Goal: Task Accomplishment & Management: Manage account settings

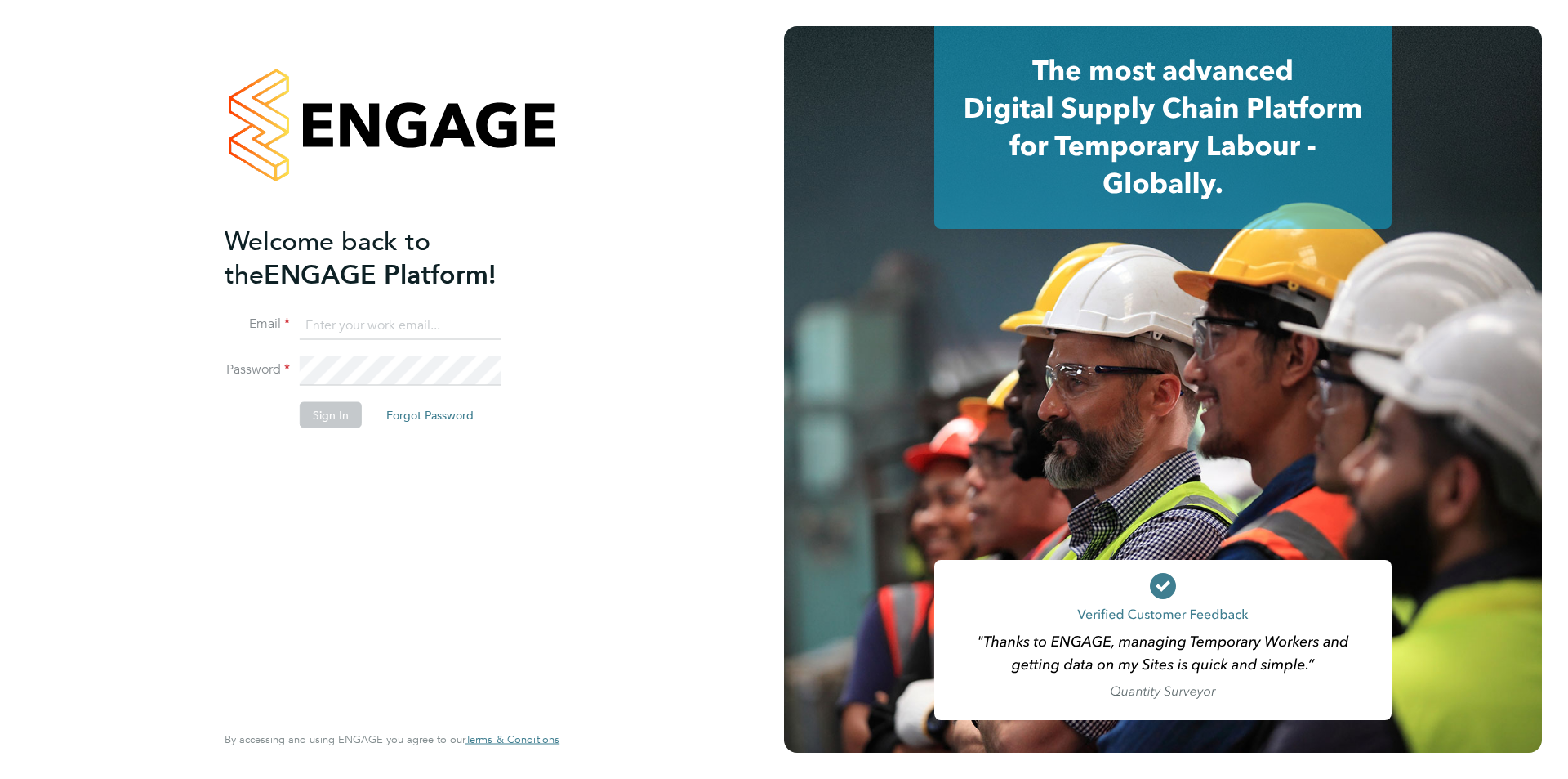
click at [374, 323] on input at bounding box center [401, 325] width 202 height 29
type input "[PERSON_NAME][EMAIL_ADDRESS][PERSON_NAME][DOMAIN_NAME]"
click at [328, 406] on button "Sign In" at bounding box center [331, 414] width 62 height 26
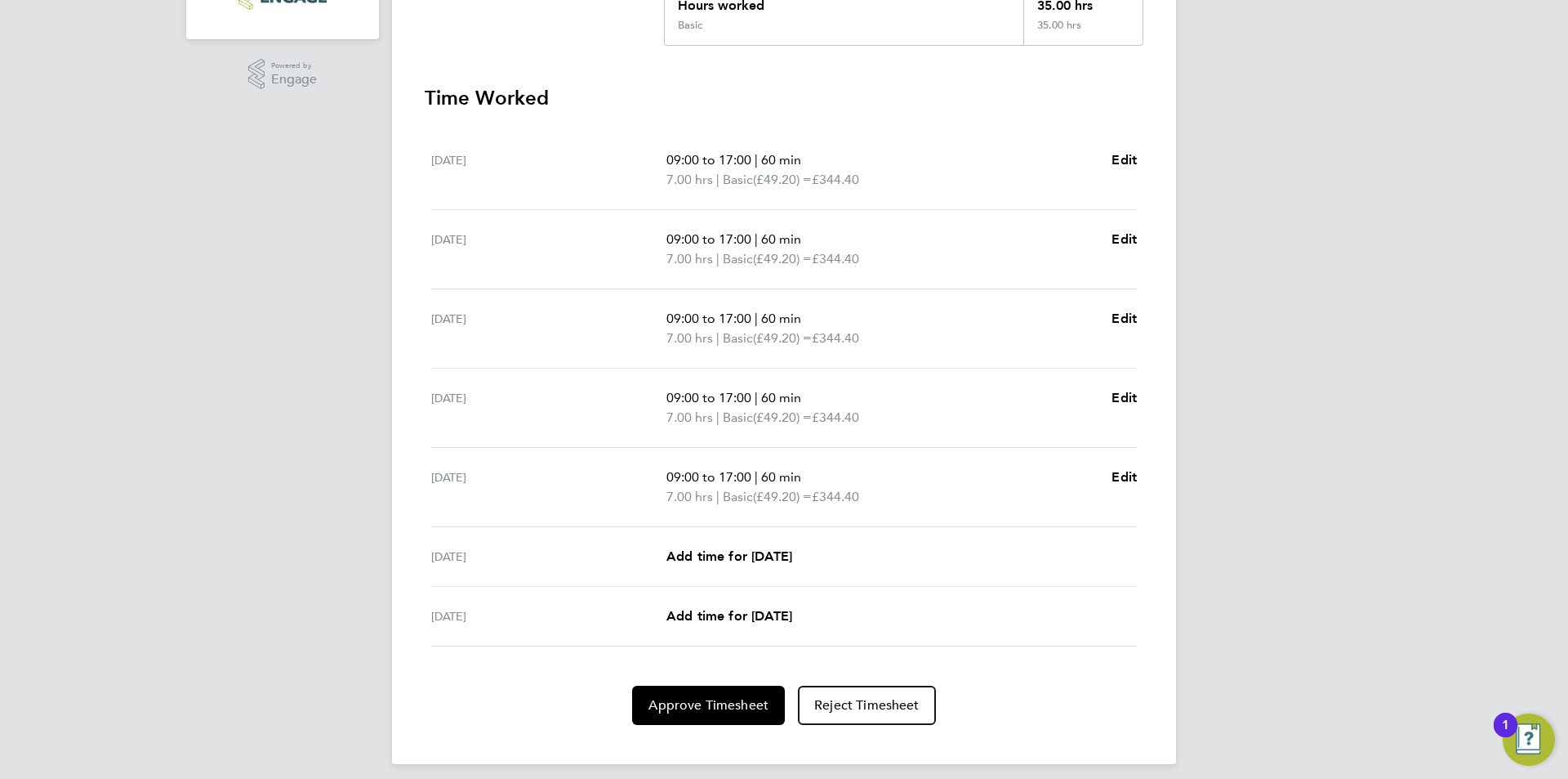
scroll to position [415, 0]
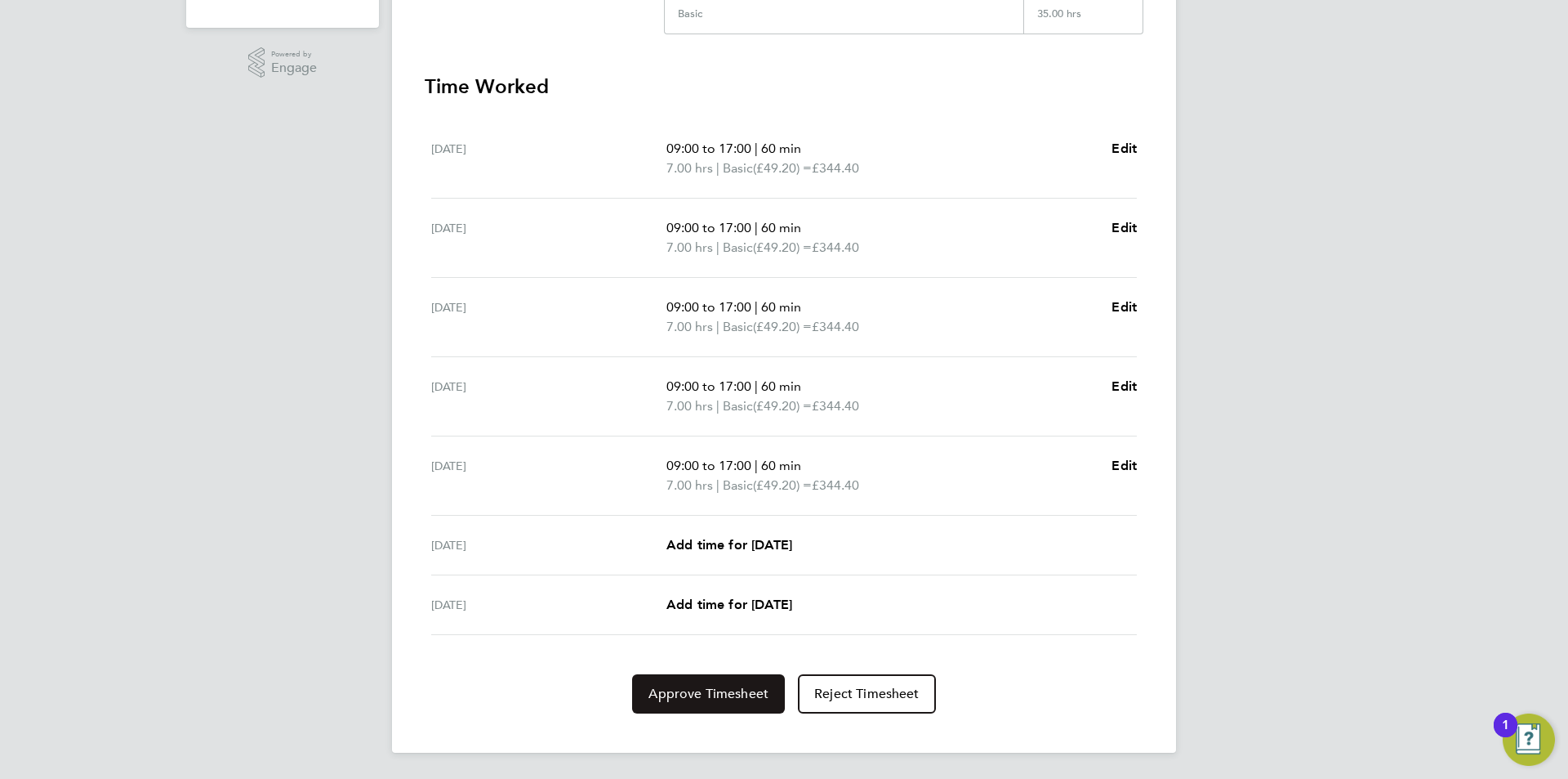
click at [684, 693] on span "Approve Timesheet" at bounding box center [708, 694] width 120 height 16
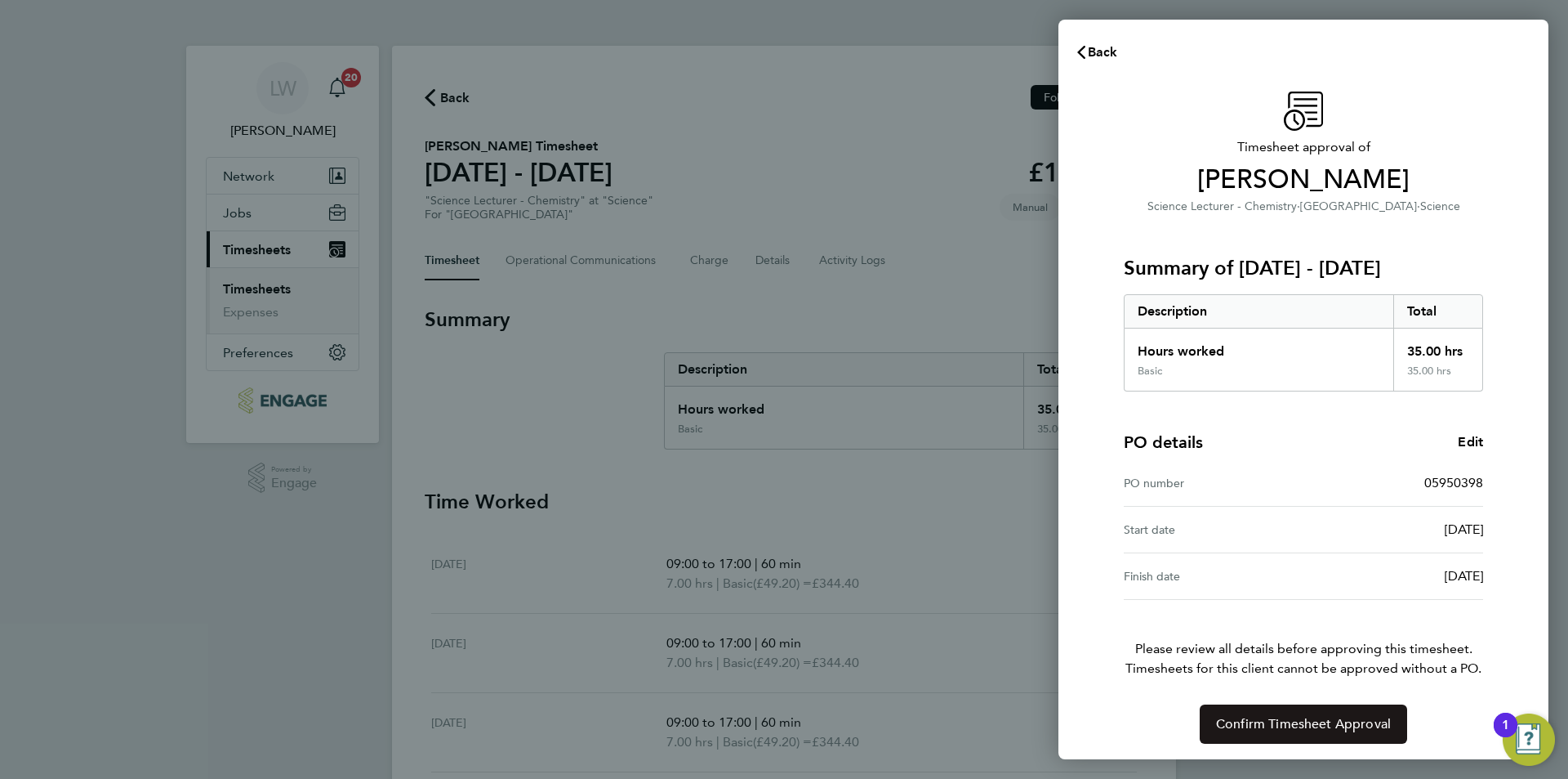
click at [1307, 733] on button "Confirm Timesheet Approval" at bounding box center [1302, 724] width 208 height 39
